Goal: Use online tool/utility: Utilize a website feature to perform a specific function

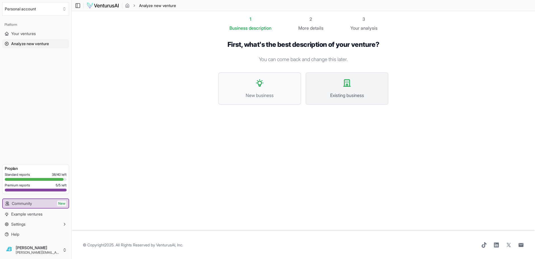
click at [337, 73] on button "Existing business" at bounding box center [347, 88] width 83 height 32
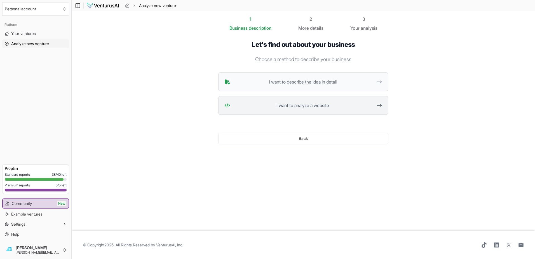
click at [284, 102] on span "I want to analyze a website" at bounding box center [303, 105] width 140 height 7
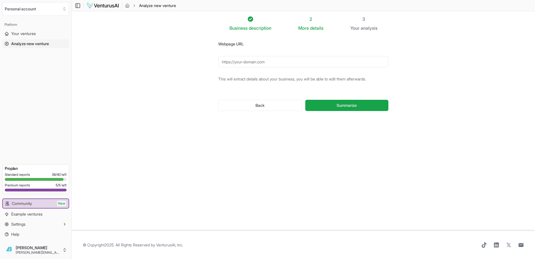
click at [264, 56] on input "Webpage URL" at bounding box center [303, 61] width 170 height 11
paste input "[URL][DOMAIN_NAME]"
type input "[URL][DOMAIN_NAME]"
click at [322, 100] on button "Summarize" at bounding box center [346, 105] width 83 height 11
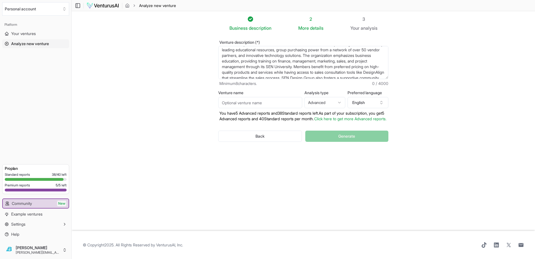
scroll to position [36, 0]
click at [273, 97] on input "Venture name" at bounding box center [260, 102] width 84 height 11
type input "AI Partnership"
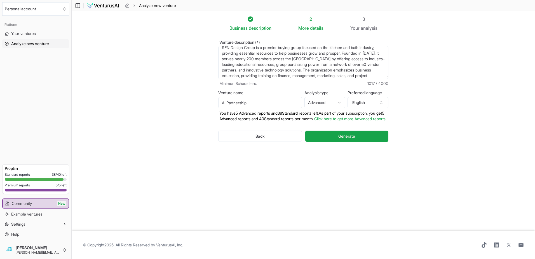
scroll to position [0, 0]
drag, startPoint x: 341, startPoint y: 59, endPoint x: 222, endPoint y: 34, distance: 122.0
